Goal: Task Accomplishment & Management: Complete application form

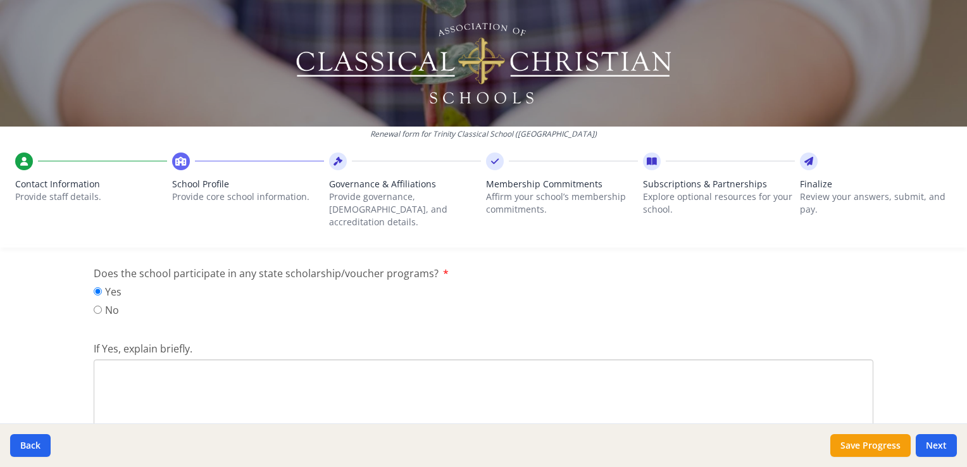
scroll to position [1698, 0]
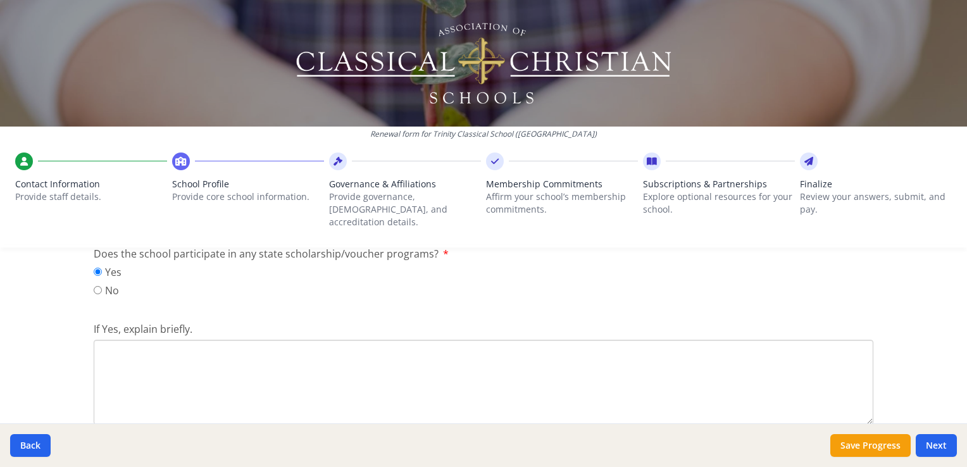
click at [171, 341] on textarea "If Yes, explain briefly." at bounding box center [484, 382] width 780 height 85
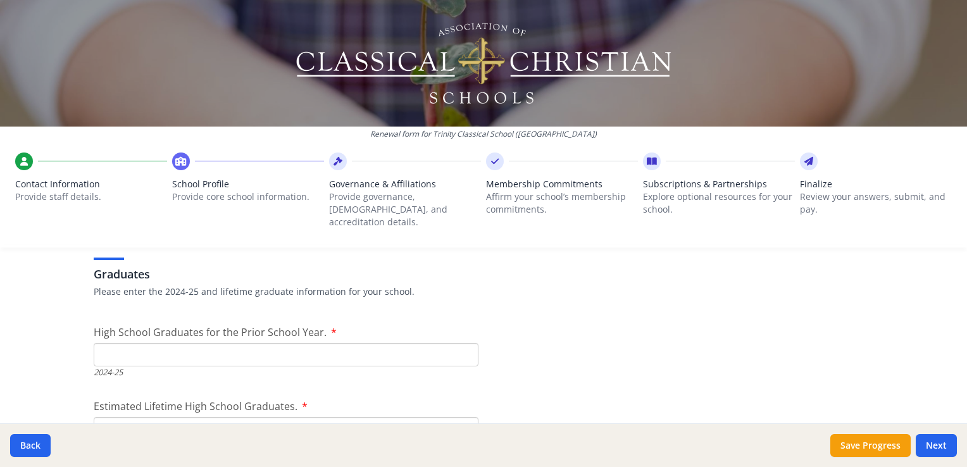
scroll to position [1888, 0]
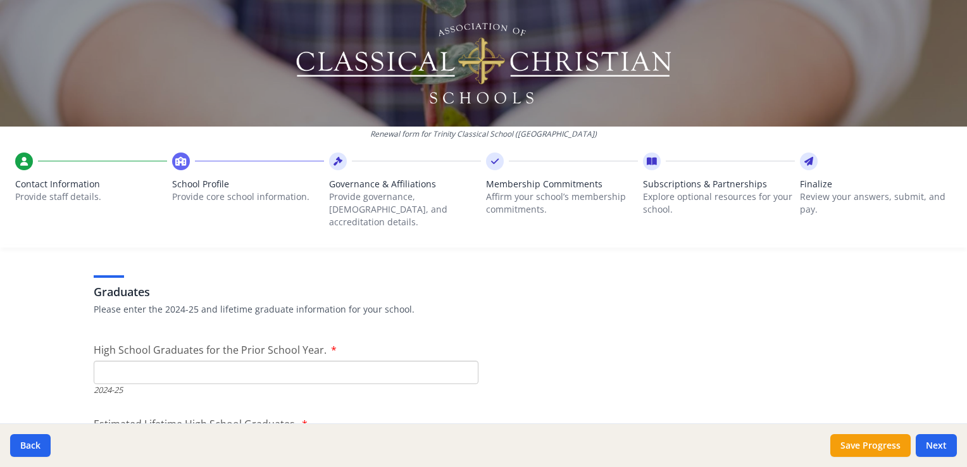
type textarea "We get our scholarship funds from donations through the [US_STATE] state schola…"
click at [163, 363] on input "High School Graduates for the Prior School Year." at bounding box center [286, 372] width 385 height 23
type input "8"
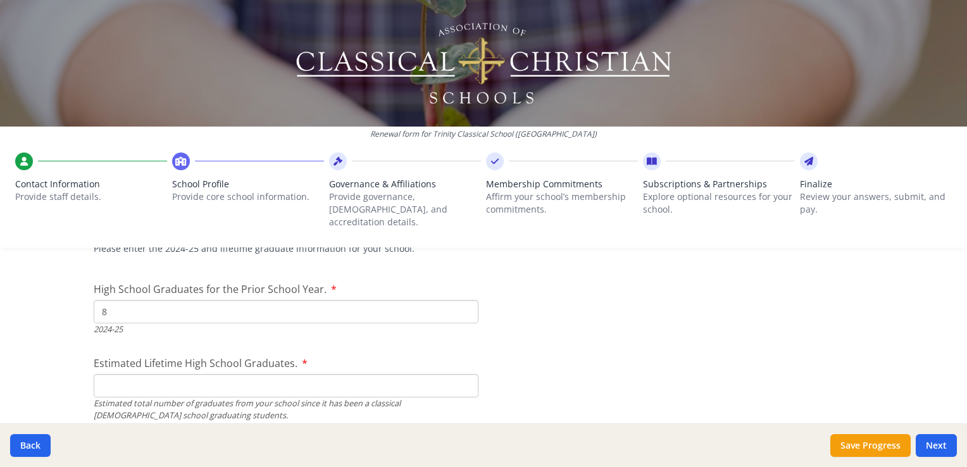
scroll to position [2015, 0]
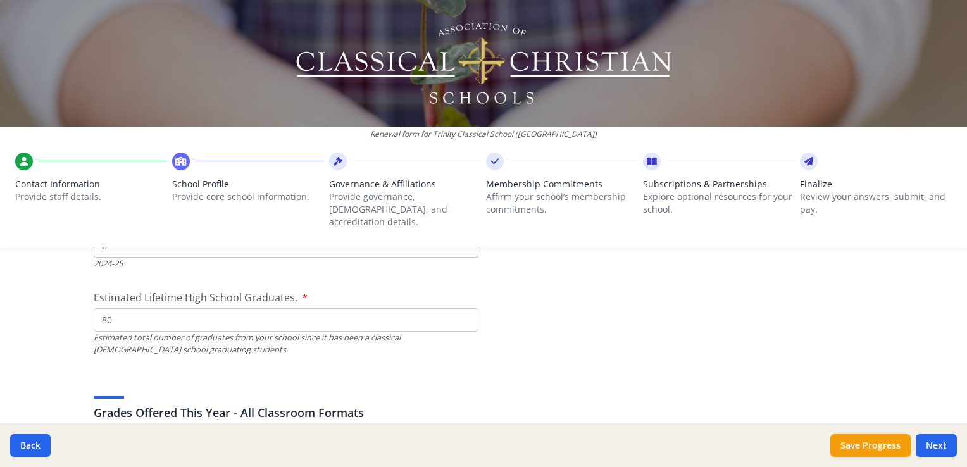
type input "80"
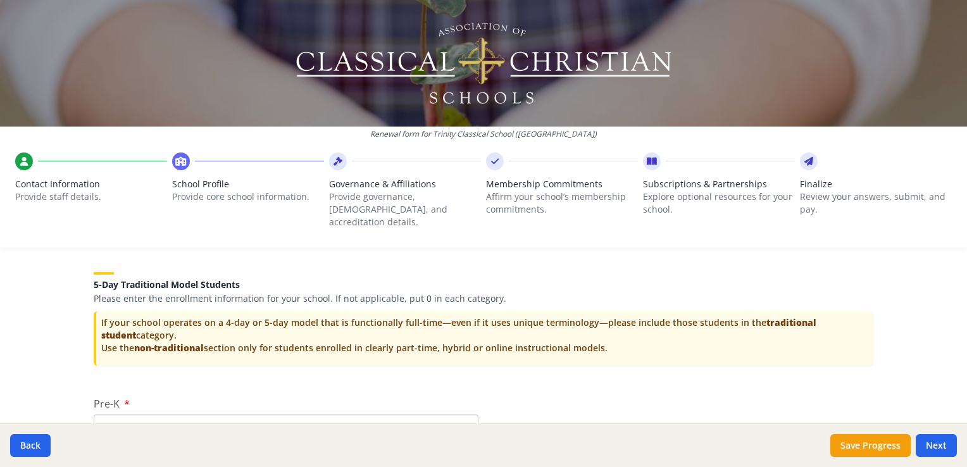
scroll to position [2704, 0]
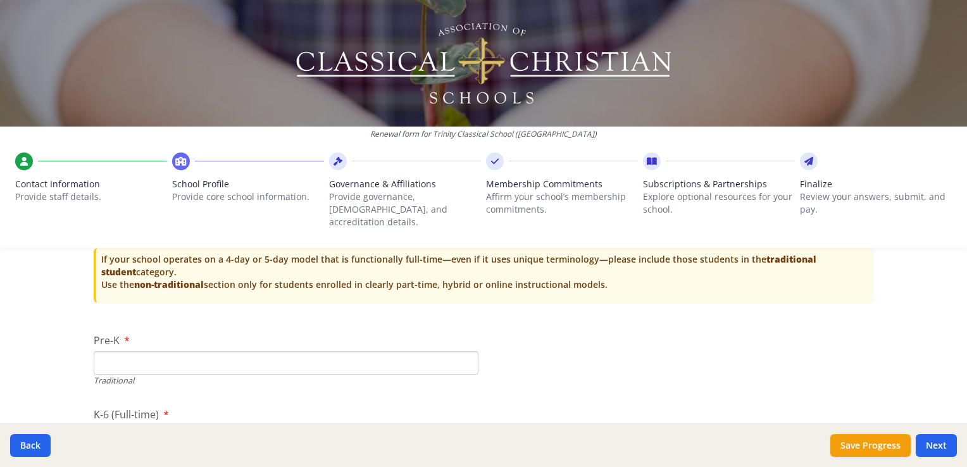
click at [144, 351] on input "Pre-K" at bounding box center [286, 362] width 385 height 23
type input "0"
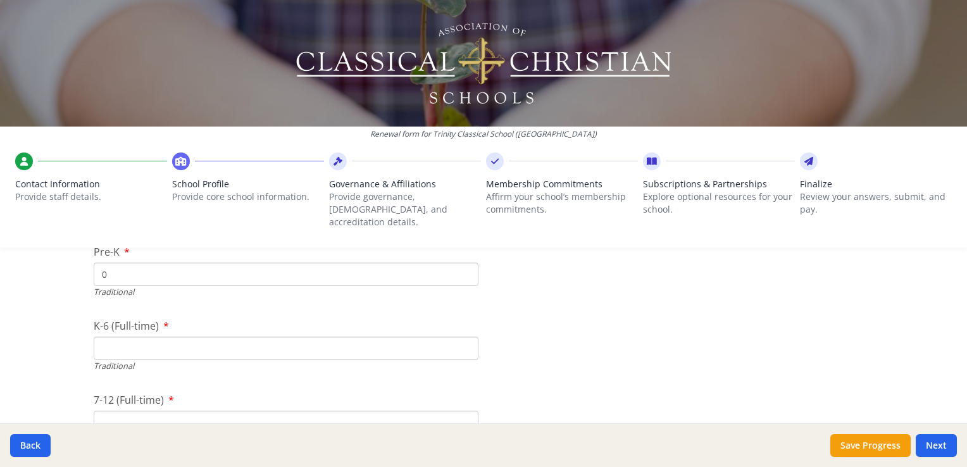
scroll to position [2830, 0]
type input "38"
type input "31"
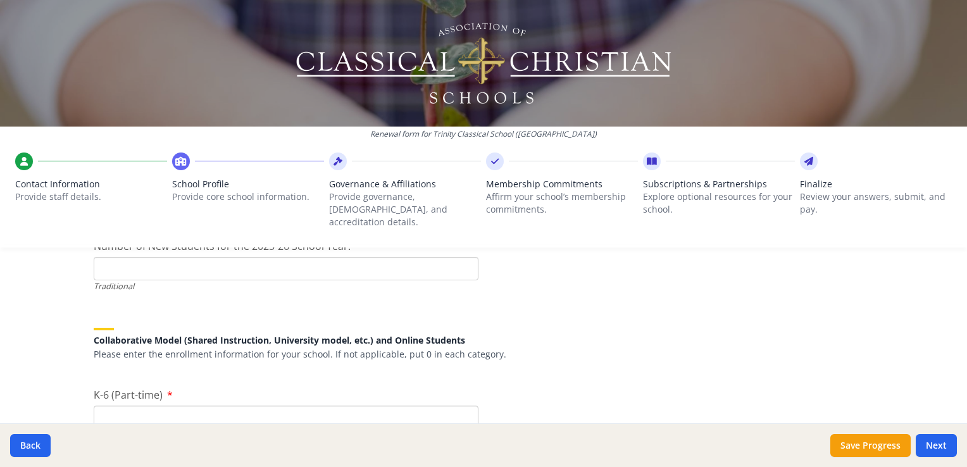
scroll to position [2957, 0]
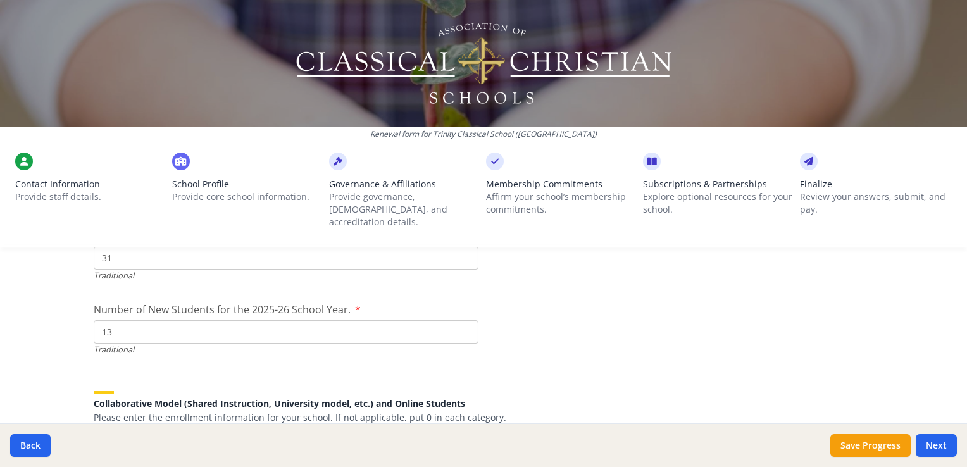
type input "13"
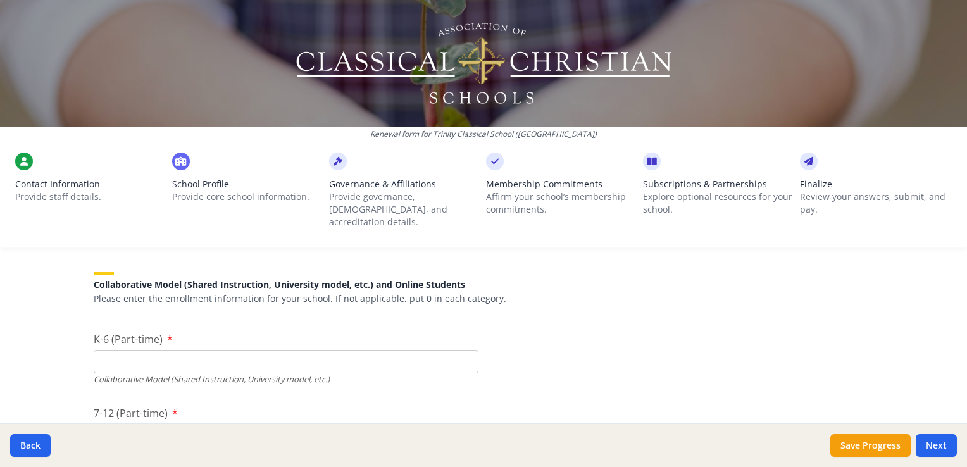
scroll to position [3095, 0]
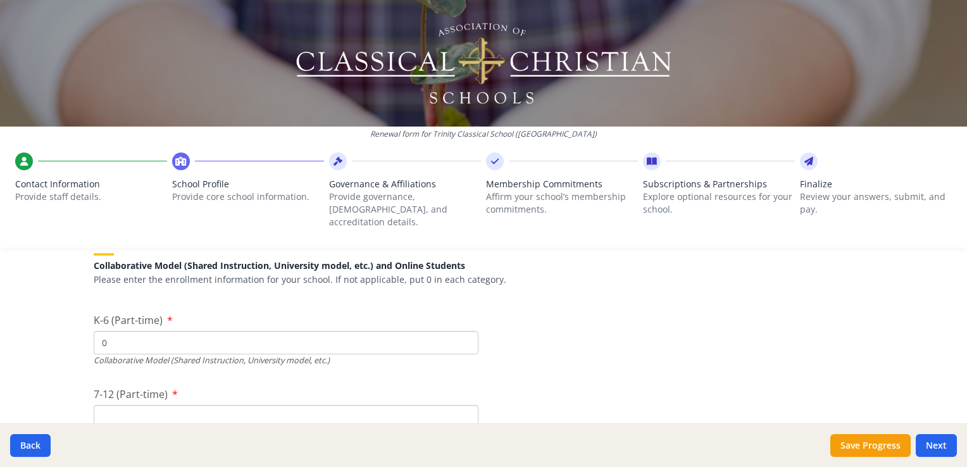
type input "0"
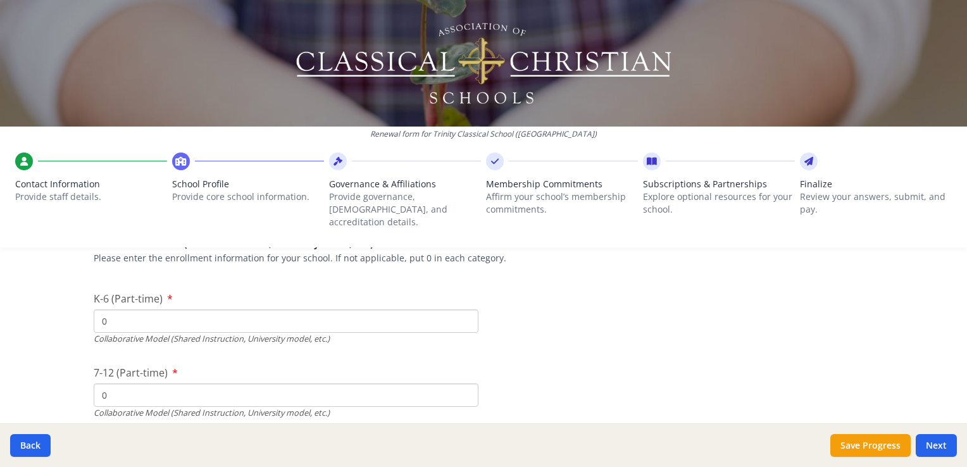
type input "0"
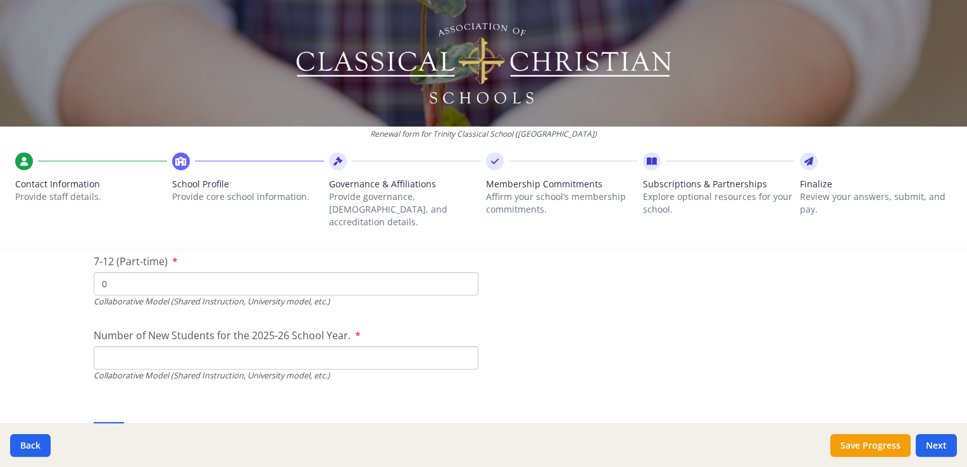
scroll to position [3243, 0]
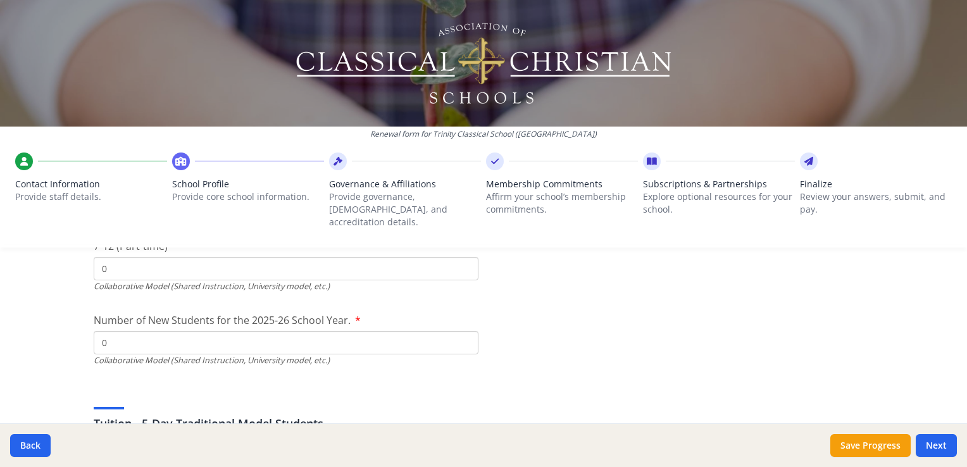
type input "0"
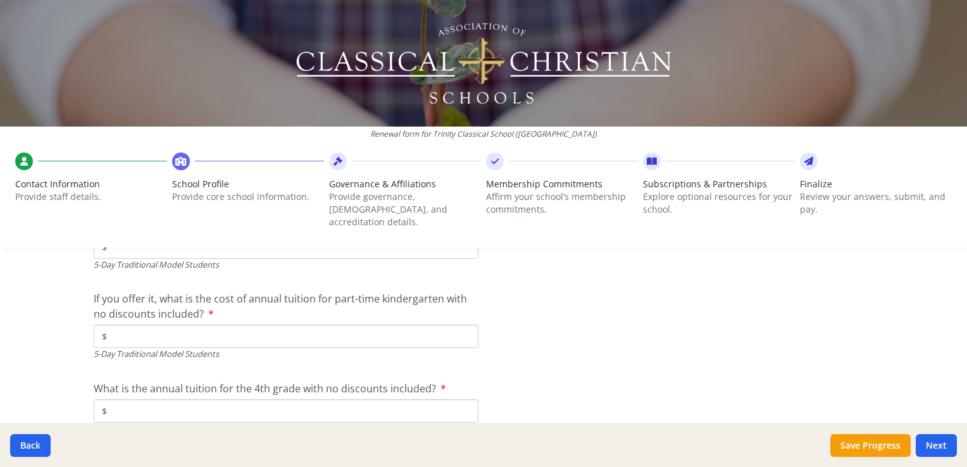
click at [152, 326] on input "$" at bounding box center [286, 336] width 385 height 23
type input "$3 500"
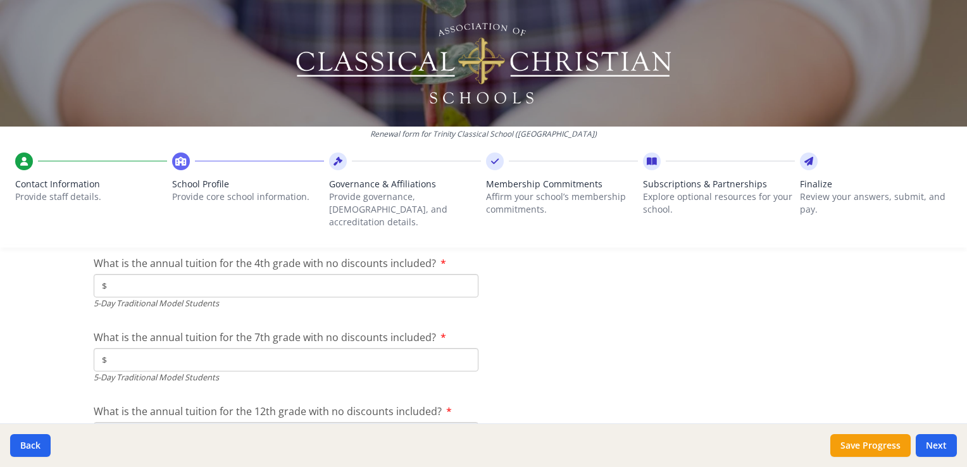
scroll to position [3641, 0]
type input "$6 300"
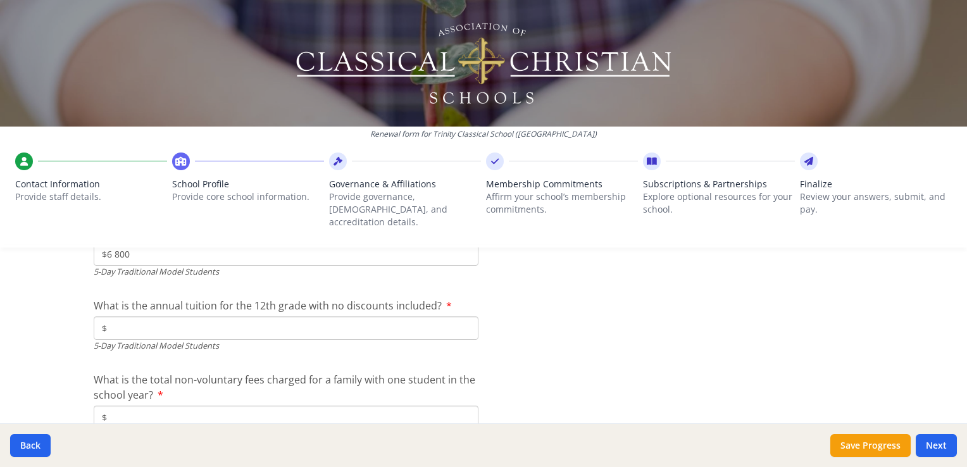
scroll to position [3768, 0]
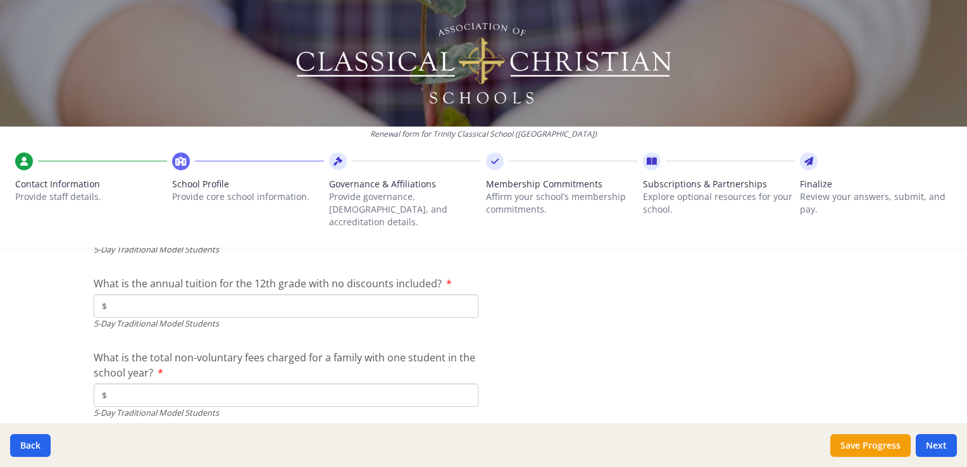
type input "$6 800"
click at [113, 294] on input "$" at bounding box center [286, 305] width 385 height 23
type input "$6 800"
click at [130, 386] on input "$" at bounding box center [286, 394] width 385 height 23
type input "$550"
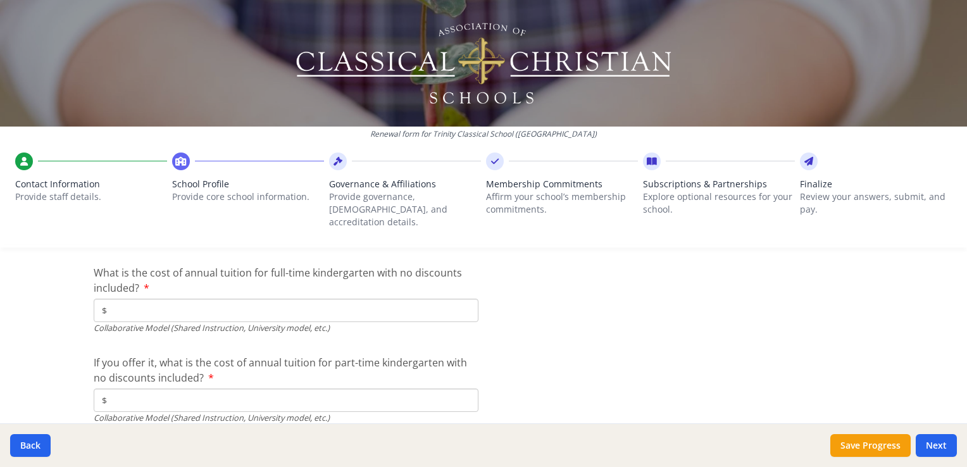
scroll to position [4029, 0]
click at [159, 299] on input "$" at bounding box center [286, 310] width 385 height 23
click at [146, 394] on input "$" at bounding box center [286, 400] width 385 height 23
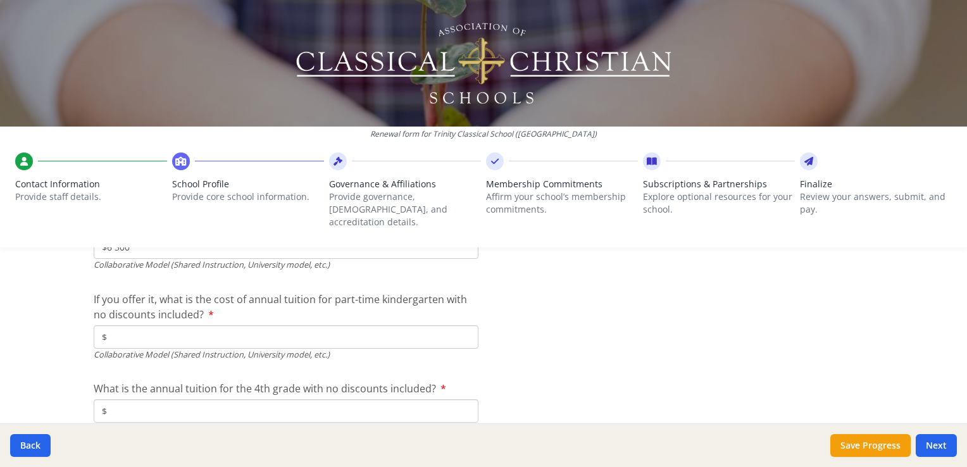
click at [137, 325] on input "$" at bounding box center [286, 336] width 385 height 23
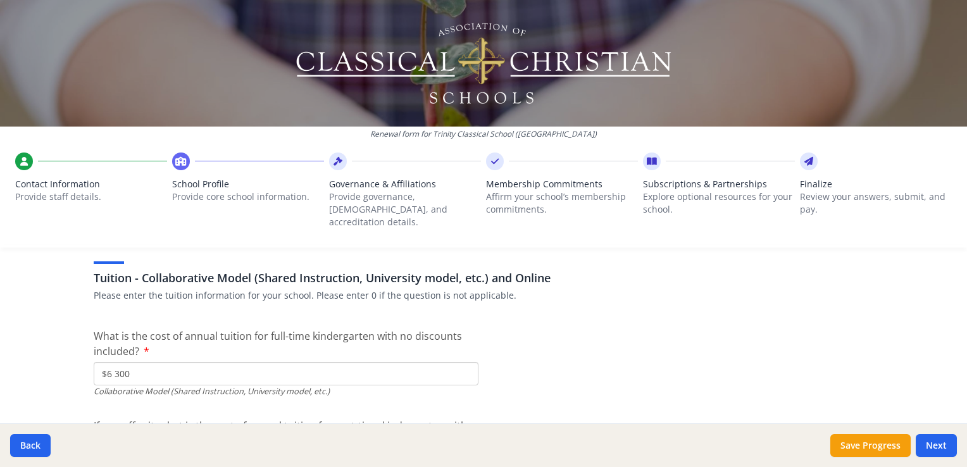
click at [33, 330] on div "Renewal form for Trinity Classical School ([GEOGRAPHIC_DATA]) Contact Informati…" at bounding box center [483, 233] width 967 height 467
drag, startPoint x: 129, startPoint y: 359, endPoint x: 59, endPoint y: 363, distance: 70.4
click at [59, 363] on div "Renewal form for Trinity Classical School ([GEOGRAPHIC_DATA]) Contact Informati…" at bounding box center [483, 233] width 967 height 467
type input "$0"
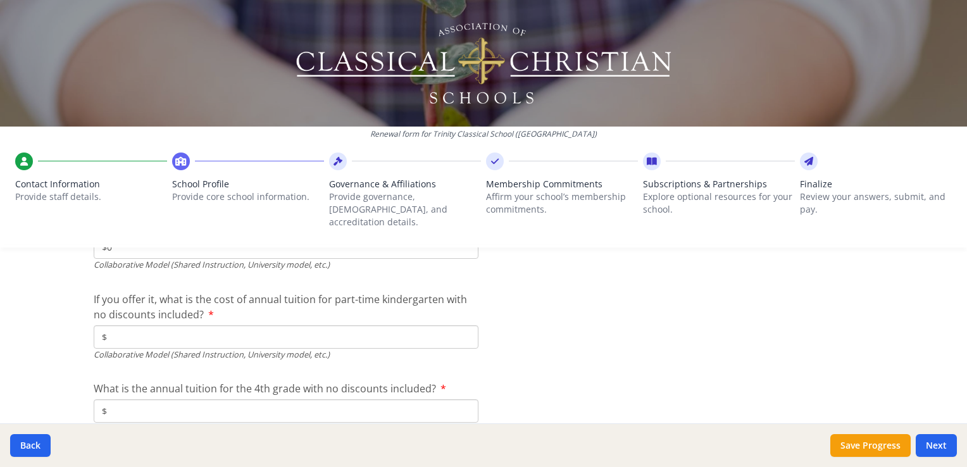
scroll to position [4093, 0]
click at [165, 349] on div "Collaborative Model (Shared Instruction, University model, etc.)" at bounding box center [286, 355] width 385 height 12
click at [159, 326] on input "$" at bounding box center [286, 336] width 385 height 23
type input "$0"
click at [123, 399] on input "$" at bounding box center [286, 410] width 385 height 23
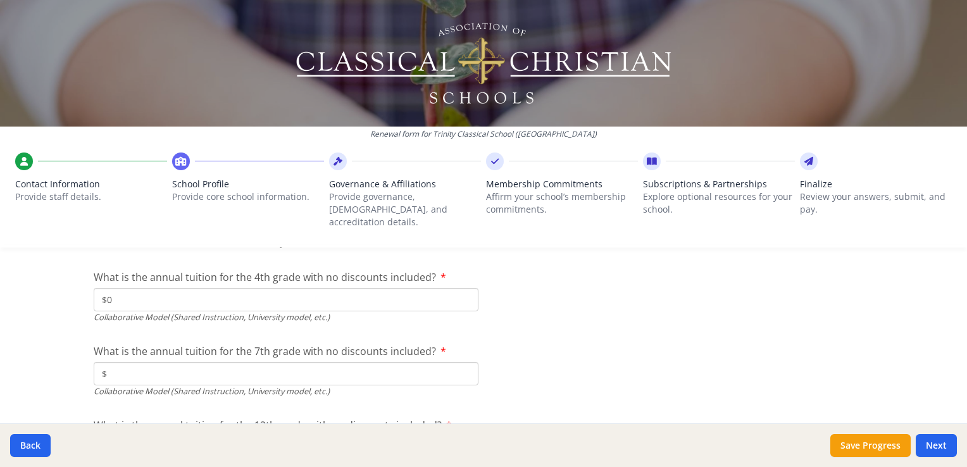
scroll to position [4219, 0]
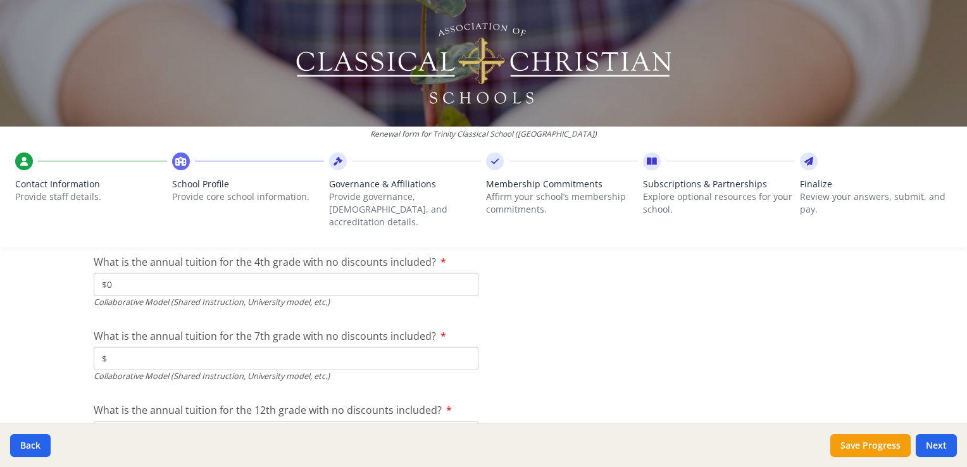
type input "$0"
click at [153, 347] on input "$" at bounding box center [286, 358] width 385 height 23
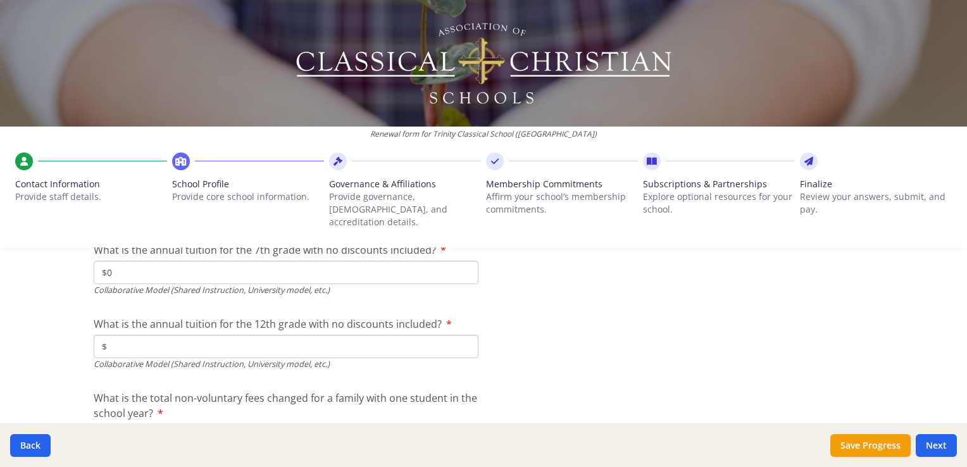
scroll to position [4346, 0]
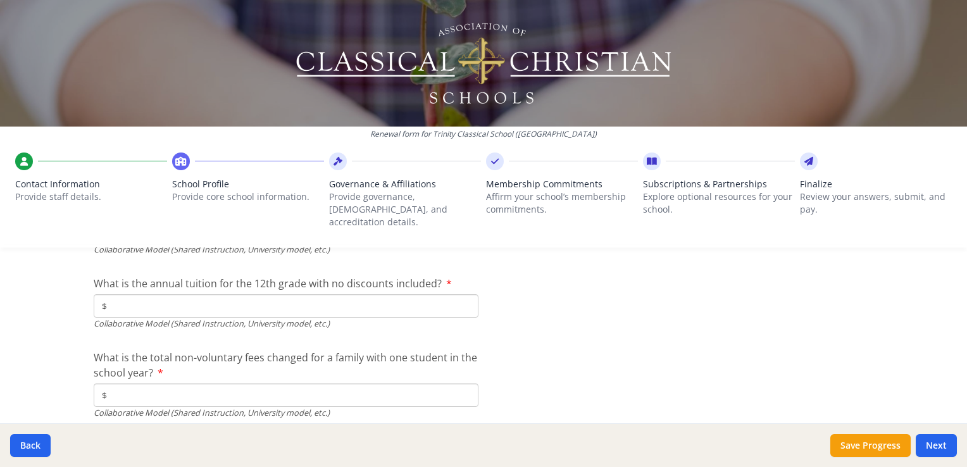
type input "$0"
click at [127, 295] on input "$" at bounding box center [286, 305] width 385 height 23
type input "$0"
click at [116, 383] on input "$" at bounding box center [286, 394] width 385 height 23
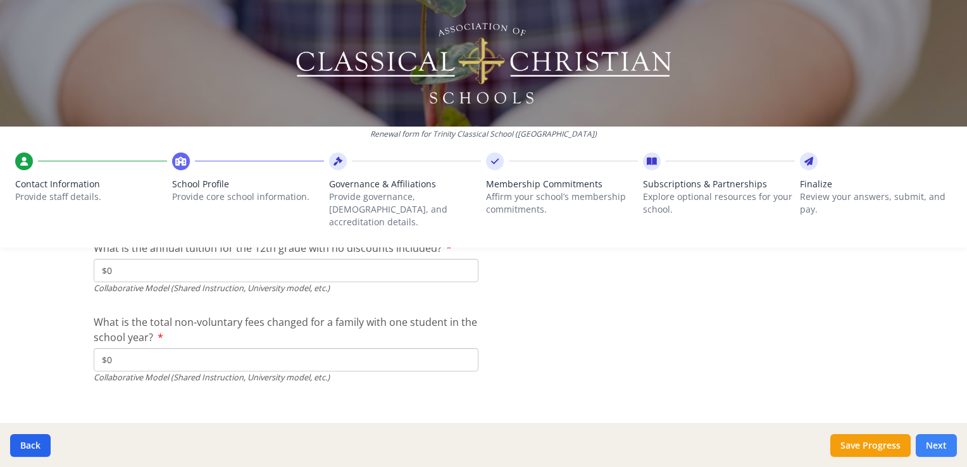
type input "$0"
drag, startPoint x: 947, startPoint y: 451, endPoint x: 934, endPoint y: 454, distance: 13.2
click at [947, 449] on button "Next" at bounding box center [936, 445] width 41 height 23
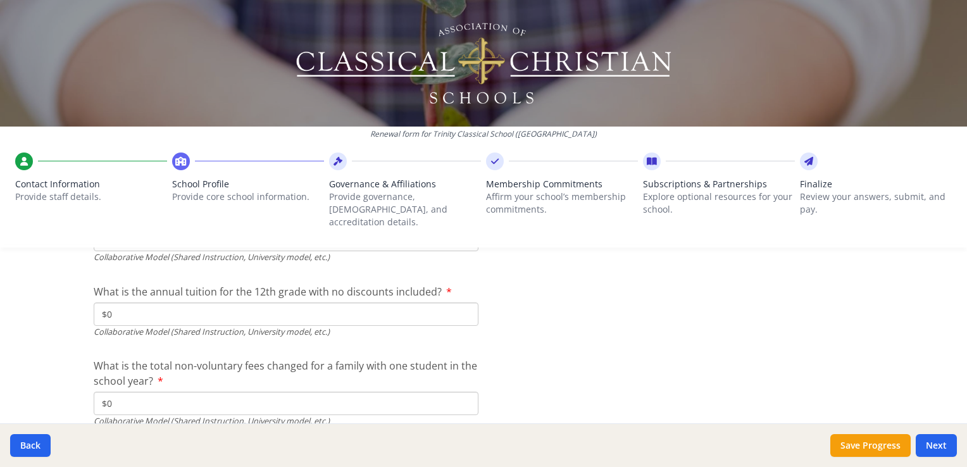
scroll to position [4424, 0]
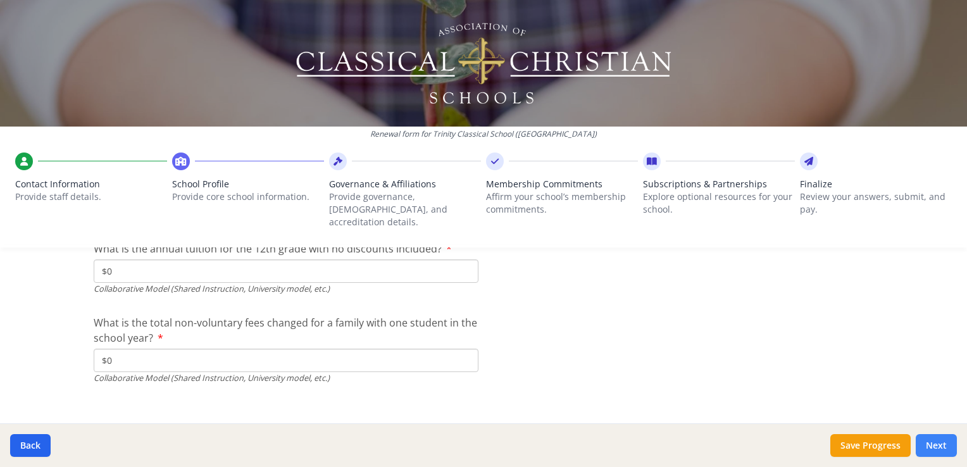
click at [926, 447] on button "Next" at bounding box center [936, 445] width 41 height 23
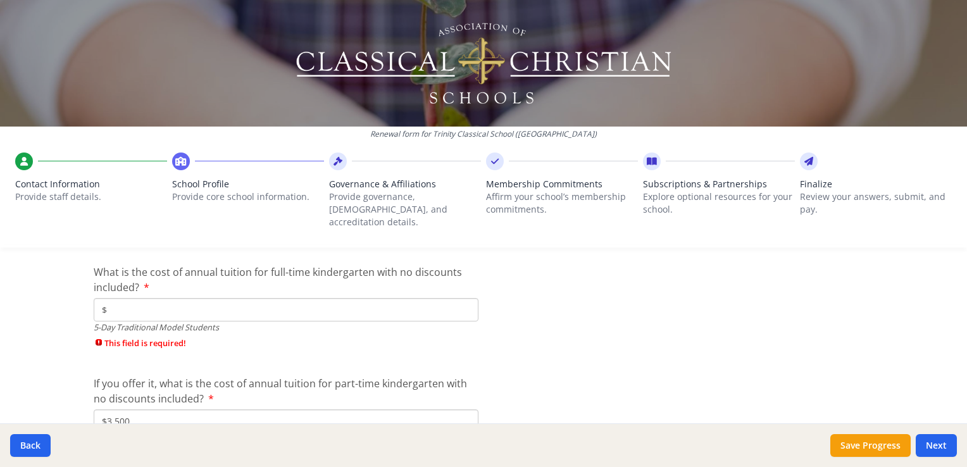
scroll to position [3475, 0]
click at [176, 299] on input "$" at bounding box center [286, 308] width 385 height 23
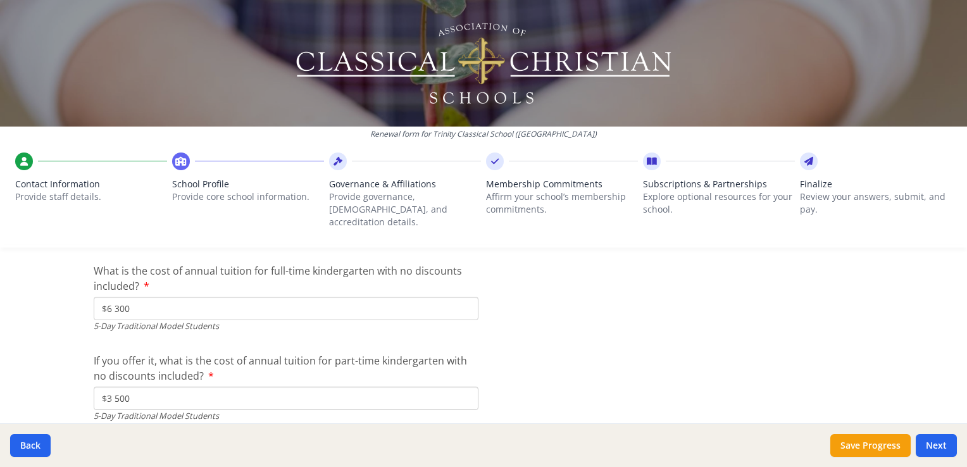
type input "$6 300"
click at [942, 445] on button "Next" at bounding box center [936, 445] width 41 height 23
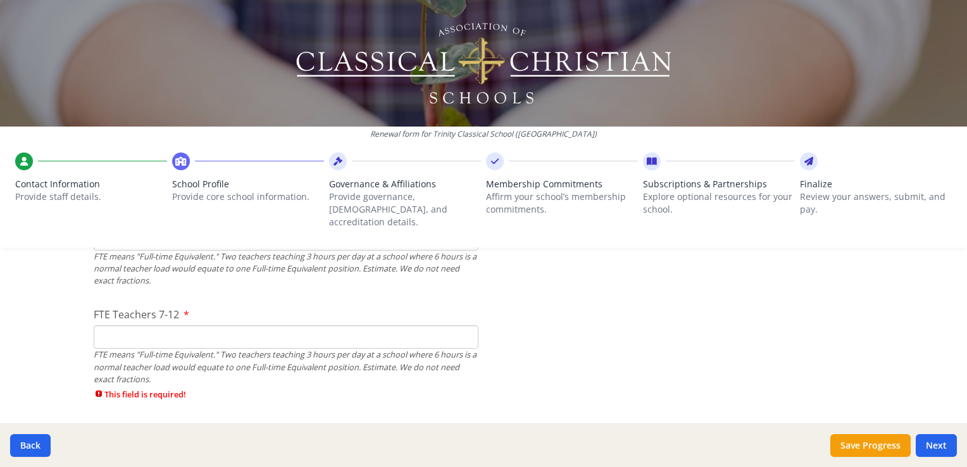
scroll to position [881, 0]
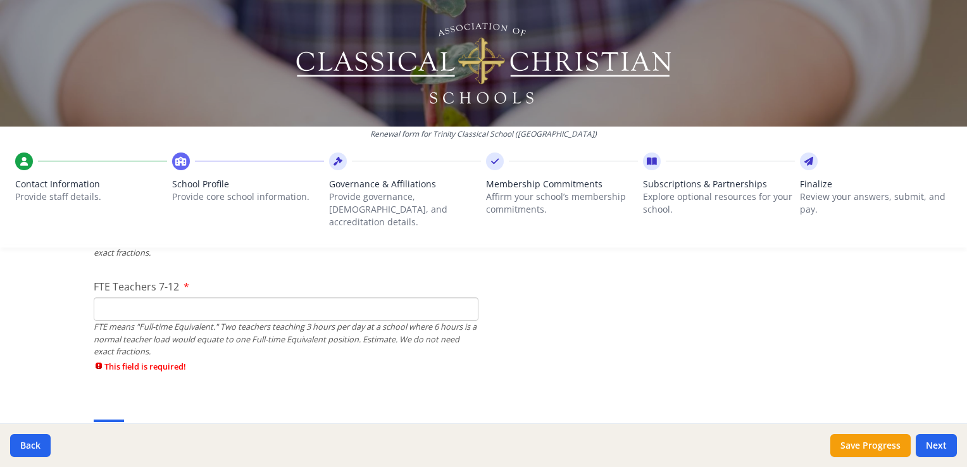
click at [123, 321] on div "FTE means "Full-time Equivalent." Two teachers teaching 3 hours per day at a sc…" at bounding box center [286, 339] width 385 height 37
click at [109, 297] on input "FTE Teachers 7-12" at bounding box center [286, 308] width 385 height 23
type input "5"
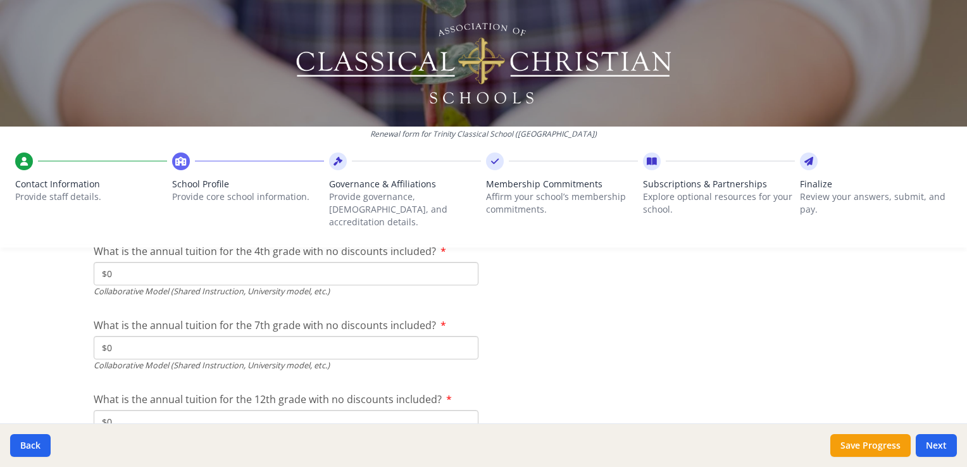
scroll to position [4381, 0]
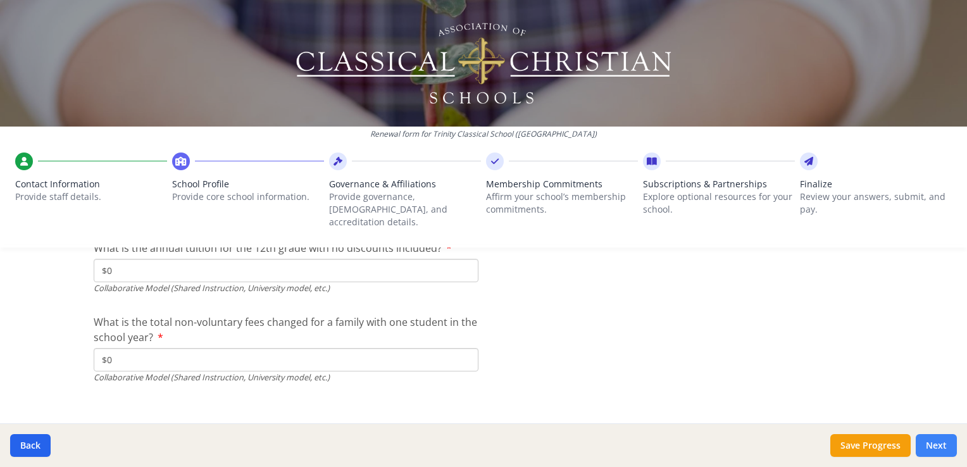
click at [936, 445] on button "Next" at bounding box center [936, 445] width 41 height 23
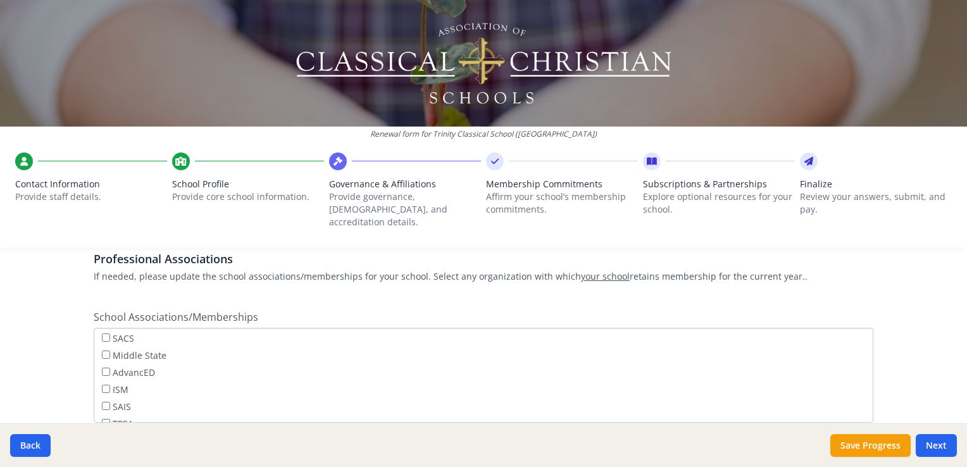
scroll to position [100, 0]
click at [944, 444] on button "Next" at bounding box center [936, 445] width 41 height 23
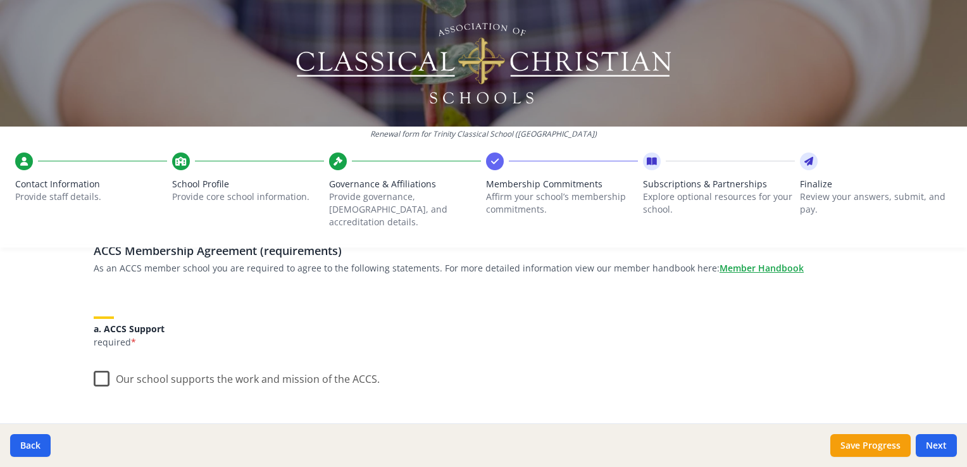
scroll to position [127, 0]
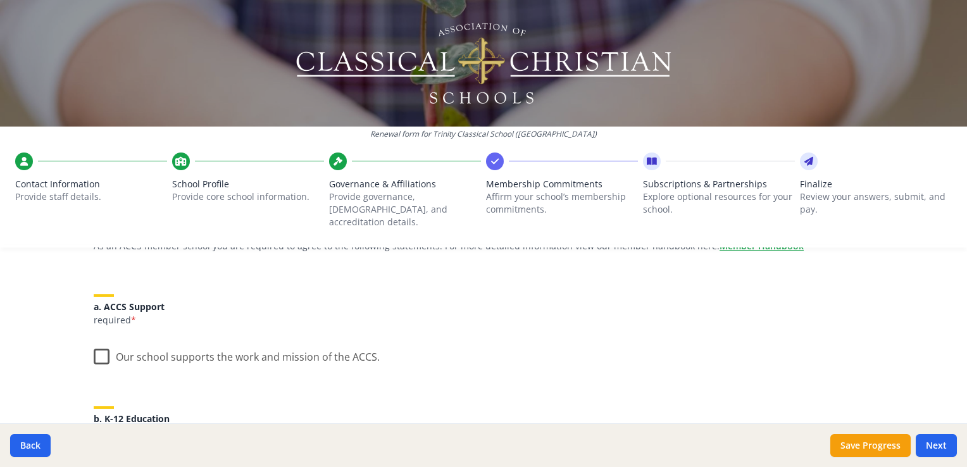
click at [99, 347] on label "Our school supports the work and mission of the ACCS." at bounding box center [237, 353] width 286 height 27
click at [0, 0] on input "Our school supports the work and mission of the ACCS." at bounding box center [0, 0] width 0 height 0
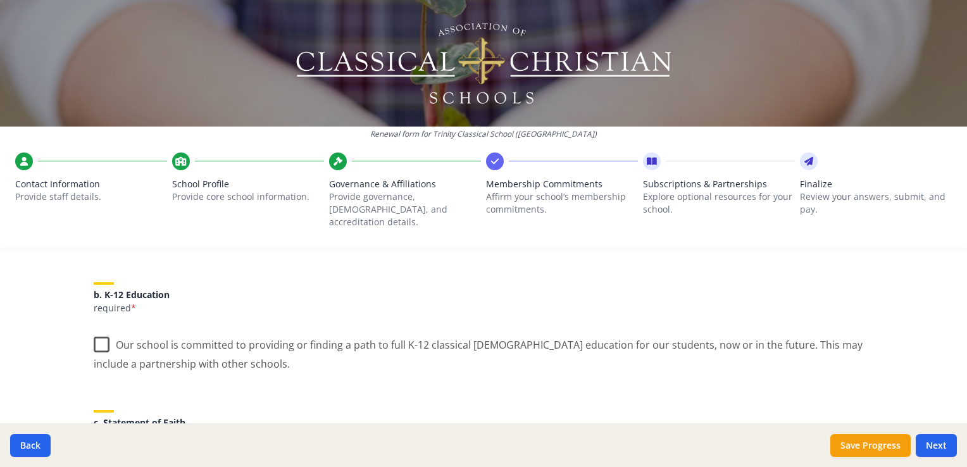
scroll to position [253, 0]
click at [96, 329] on label "Our school is committed to providing or finding a path to full K-12 classical […" at bounding box center [484, 347] width 780 height 42
click at [0, 0] on input "Our school is committed to providing or finding a path to full K-12 classical […" at bounding box center [0, 0] width 0 height 0
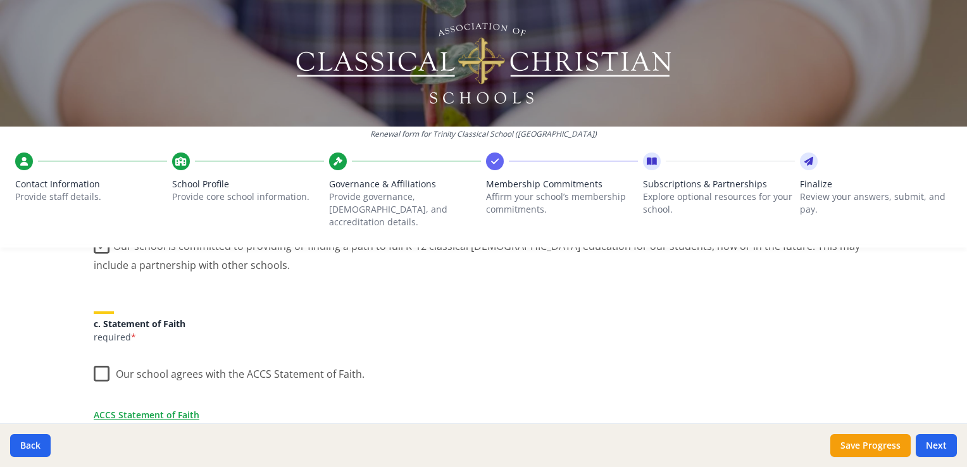
scroll to position [380, 0]
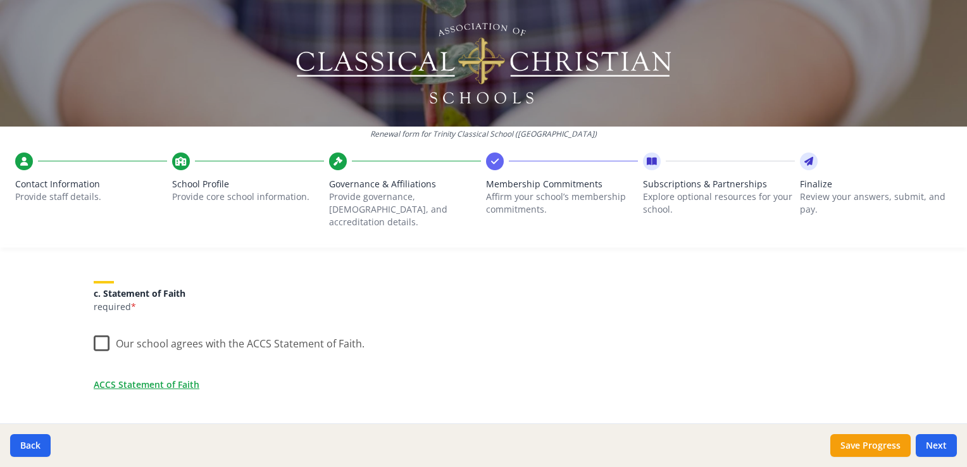
click at [99, 328] on label "Our school agrees with the ACCS Statement of Faith." at bounding box center [229, 340] width 271 height 27
click at [0, 0] on input "Our school agrees with the ACCS Statement of Faith." at bounding box center [0, 0] width 0 height 0
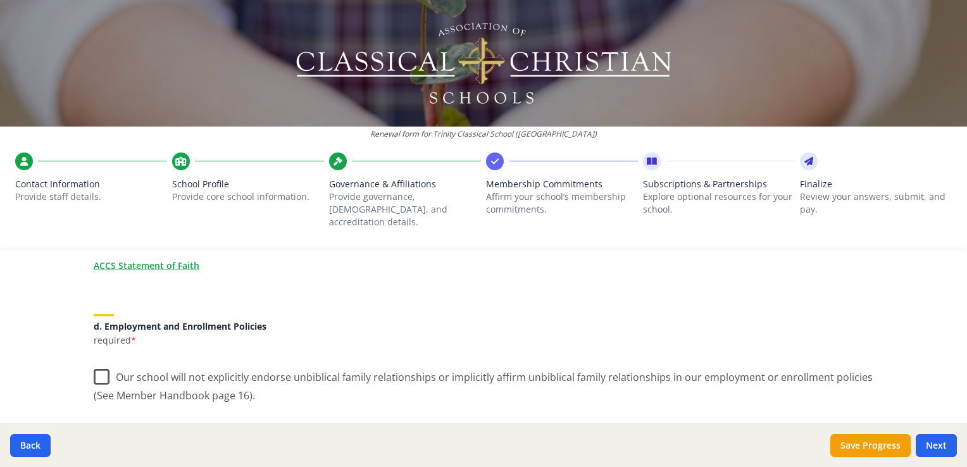
scroll to position [506, 0]
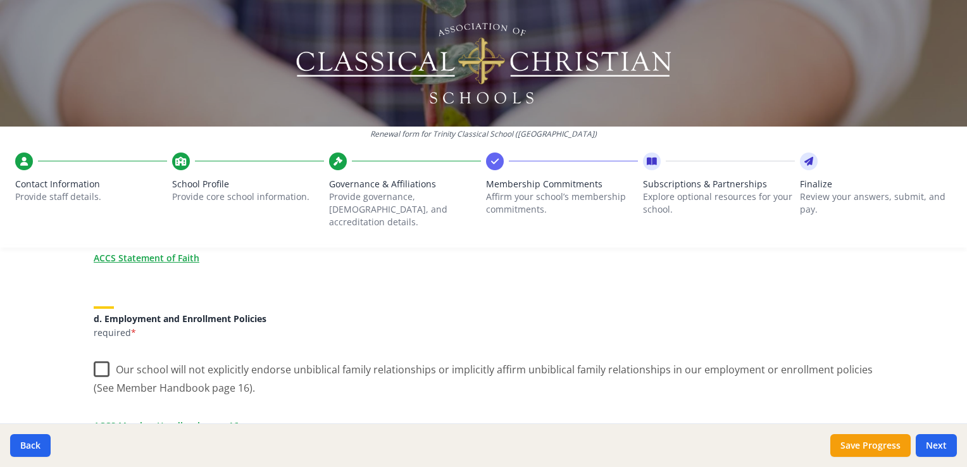
click at [98, 357] on label "Our school will not explicitly endorse unbiblical family relationships or impli…" at bounding box center [484, 374] width 780 height 42
click at [0, 0] on input "Our school will not explicitly endorse unbiblical family relationships or impli…" at bounding box center [0, 0] width 0 height 0
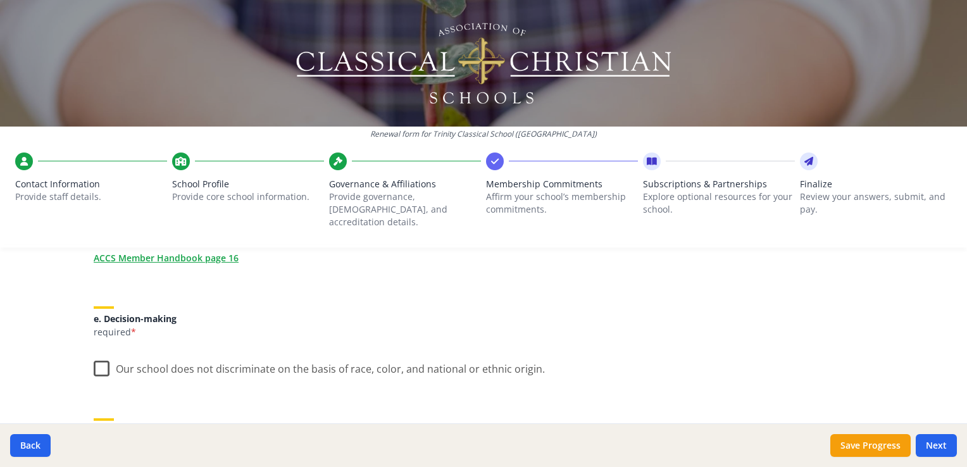
scroll to position [696, 0]
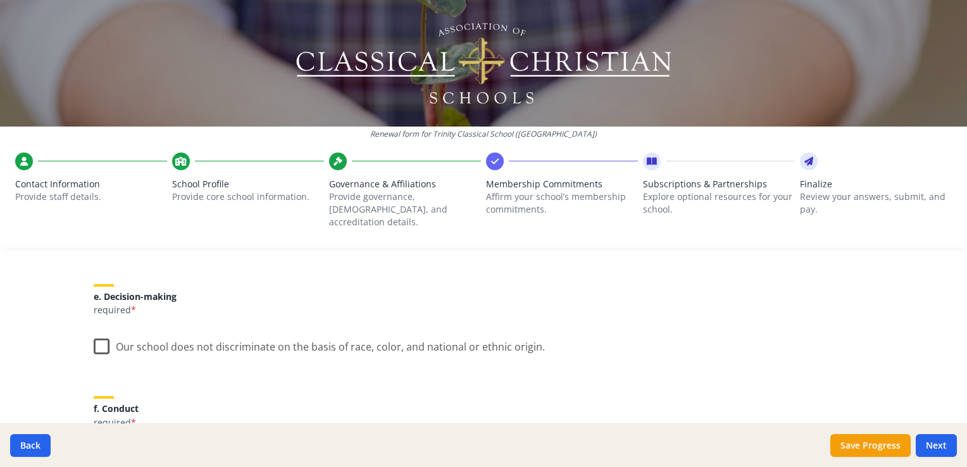
click at [100, 337] on label "Our school does not discriminate on the basis of race, color, and national or e…" at bounding box center [319, 343] width 451 height 27
click at [0, 0] on input "Our school does not discriminate on the basis of race, color, and national or e…" at bounding box center [0, 0] width 0 height 0
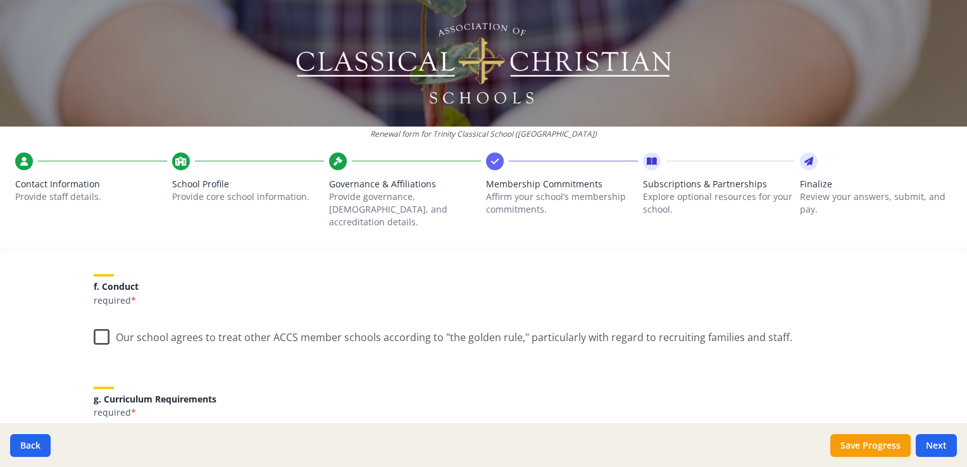
scroll to position [823, 0]
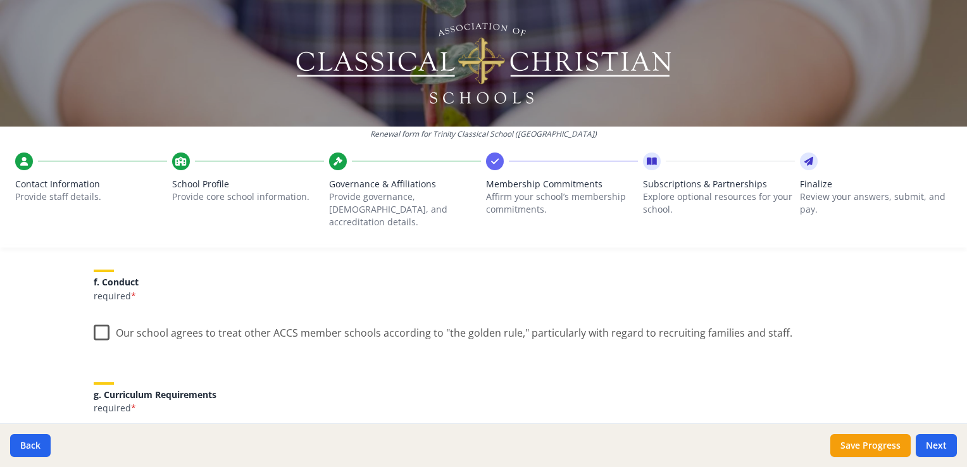
click at [99, 323] on label "Our school agrees to treat other ACCS member schools according to "the golden r…" at bounding box center [443, 329] width 699 height 27
click at [0, 0] on input "Our school agrees to treat other ACCS member schools according to "the golden r…" at bounding box center [0, 0] width 0 height 0
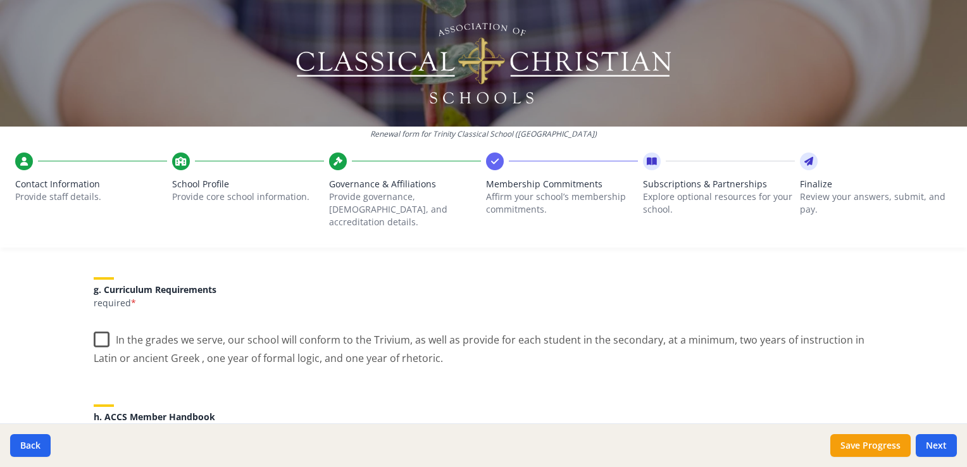
scroll to position [949, 0]
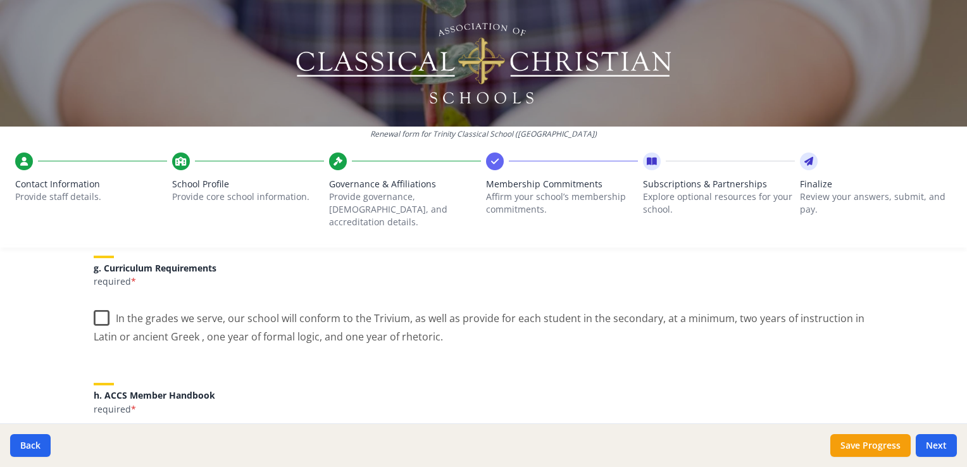
click at [99, 307] on label "In the grades we serve, our school will conform to the Trivium, as well as prov…" at bounding box center [484, 323] width 780 height 42
click at [0, 0] on input "In the grades we serve, our school will conform to the Trivium, as well as prov…" at bounding box center [0, 0] width 0 height 0
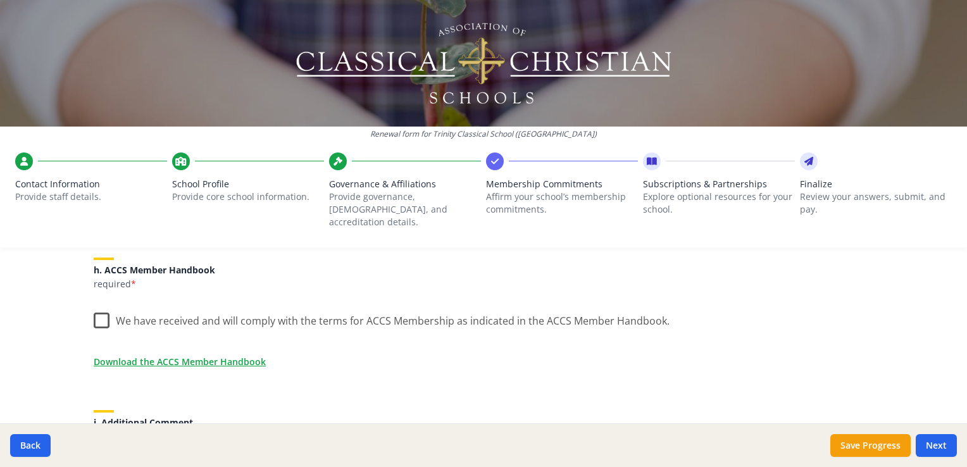
scroll to position [1076, 0]
click at [99, 307] on label "We have received and will comply with the terms for ACCS Membership as indicate…" at bounding box center [382, 316] width 576 height 27
click at [0, 0] on input "We have received and will comply with the terms for ACCS Membership as indicate…" at bounding box center [0, 0] width 0 height 0
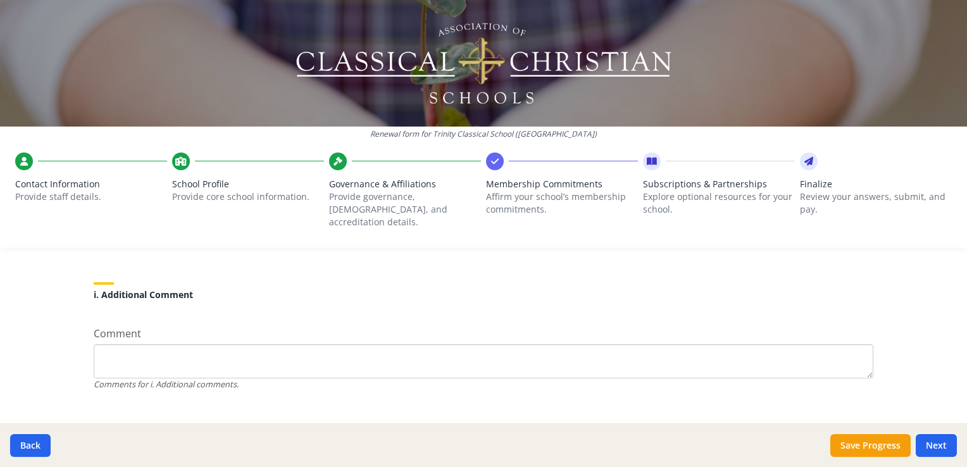
scroll to position [1210, 0]
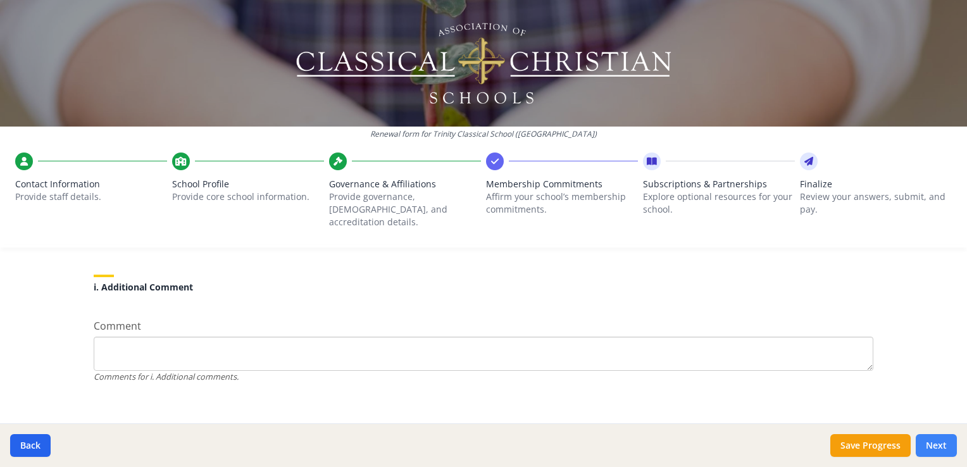
click at [942, 447] on button "Next" at bounding box center [936, 445] width 41 height 23
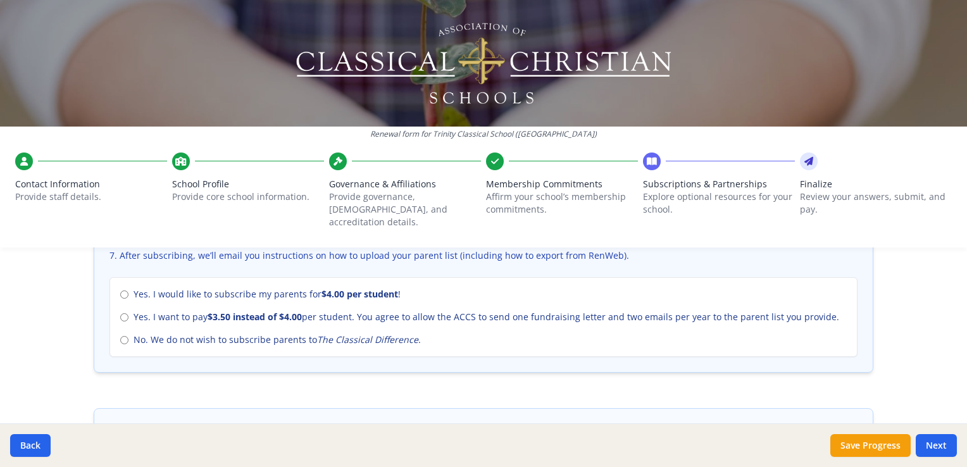
scroll to position [569, 0]
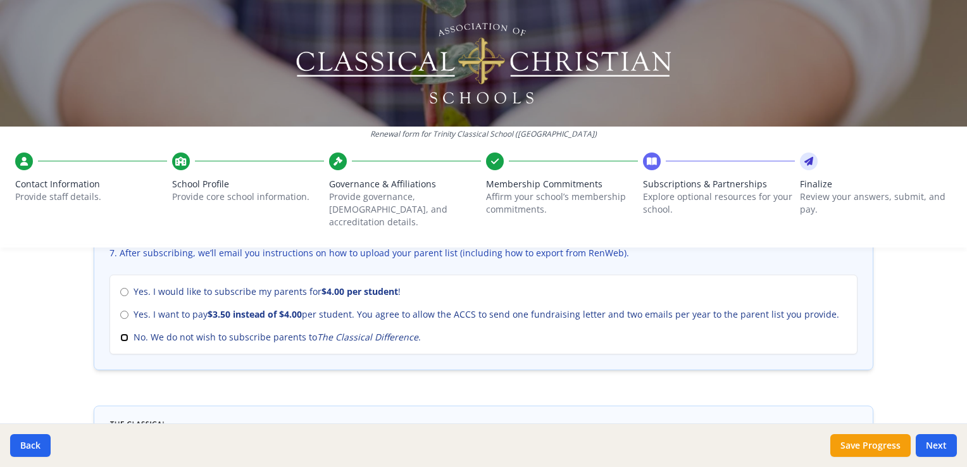
click at [120, 333] on input "No. We do not wish to subscribe parents to The Classical Difference ." at bounding box center [124, 337] width 8 height 8
radio input "true"
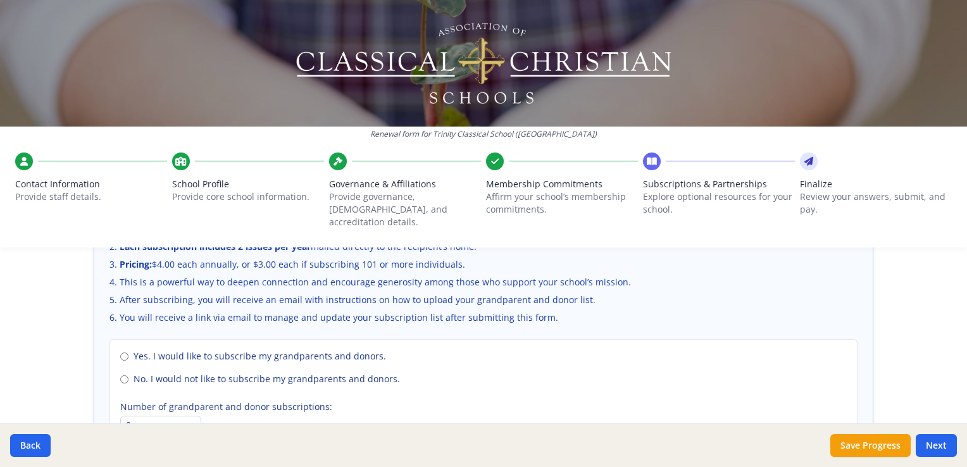
scroll to position [949, 0]
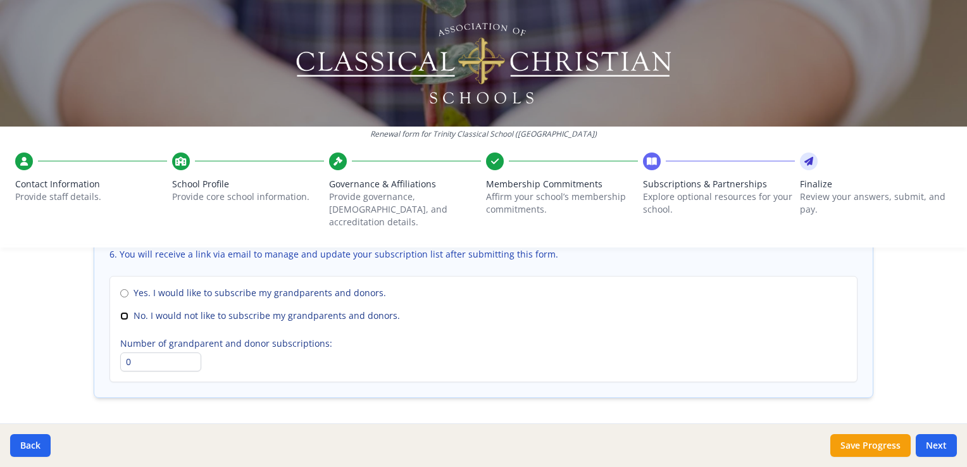
click at [120, 312] on input "No. I would not like to subscribe my grandparents and donors." at bounding box center [124, 316] width 8 height 8
radio input "true"
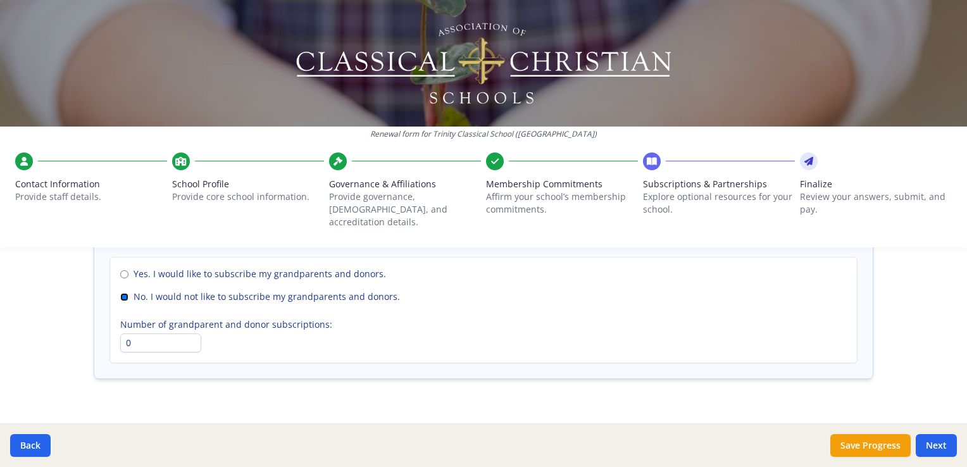
scroll to position [977, 0]
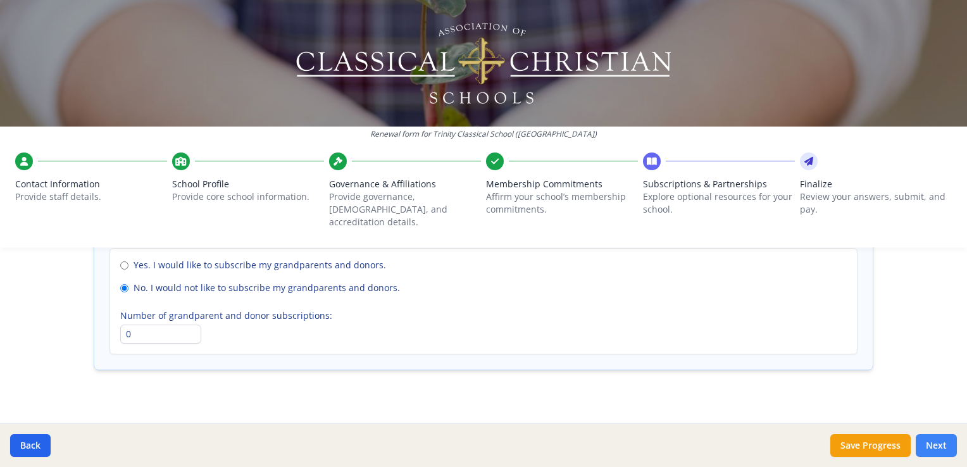
click at [938, 446] on button "Next" at bounding box center [936, 445] width 41 height 23
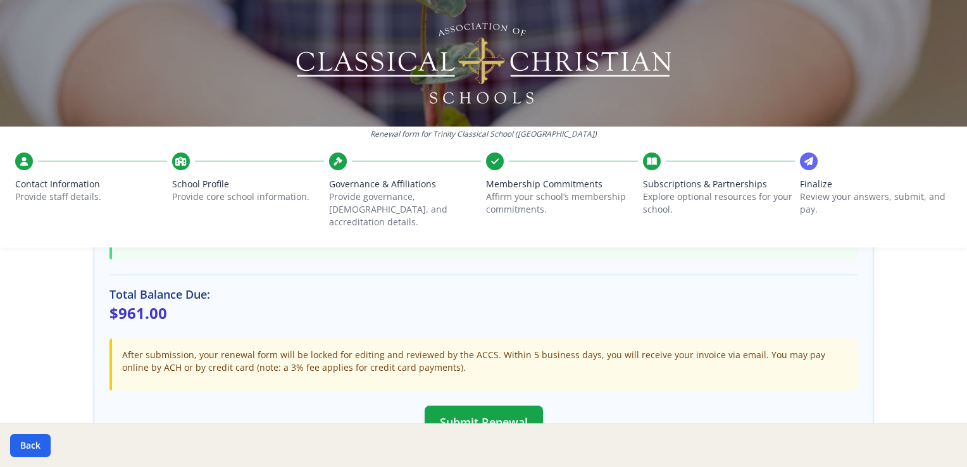
scroll to position [380, 0]
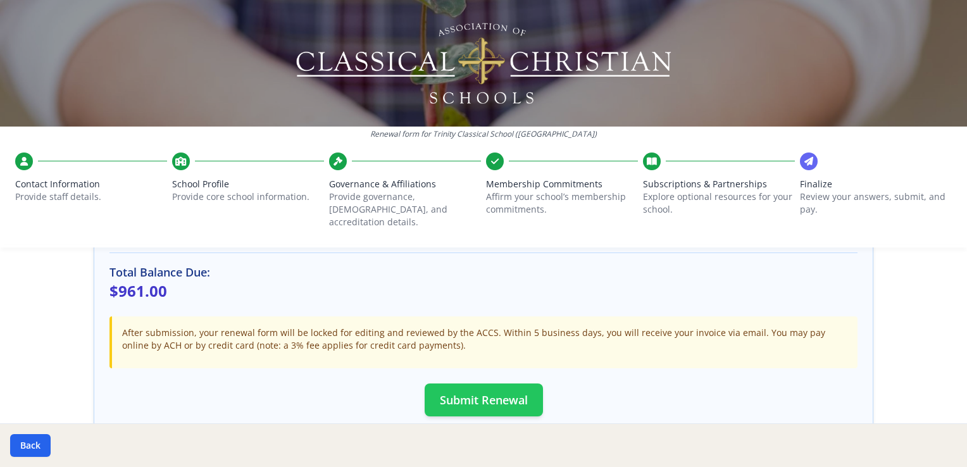
click at [492, 383] on button "Submit Renewal" at bounding box center [484, 399] width 118 height 33
